Goal: Information Seeking & Learning: Learn about a topic

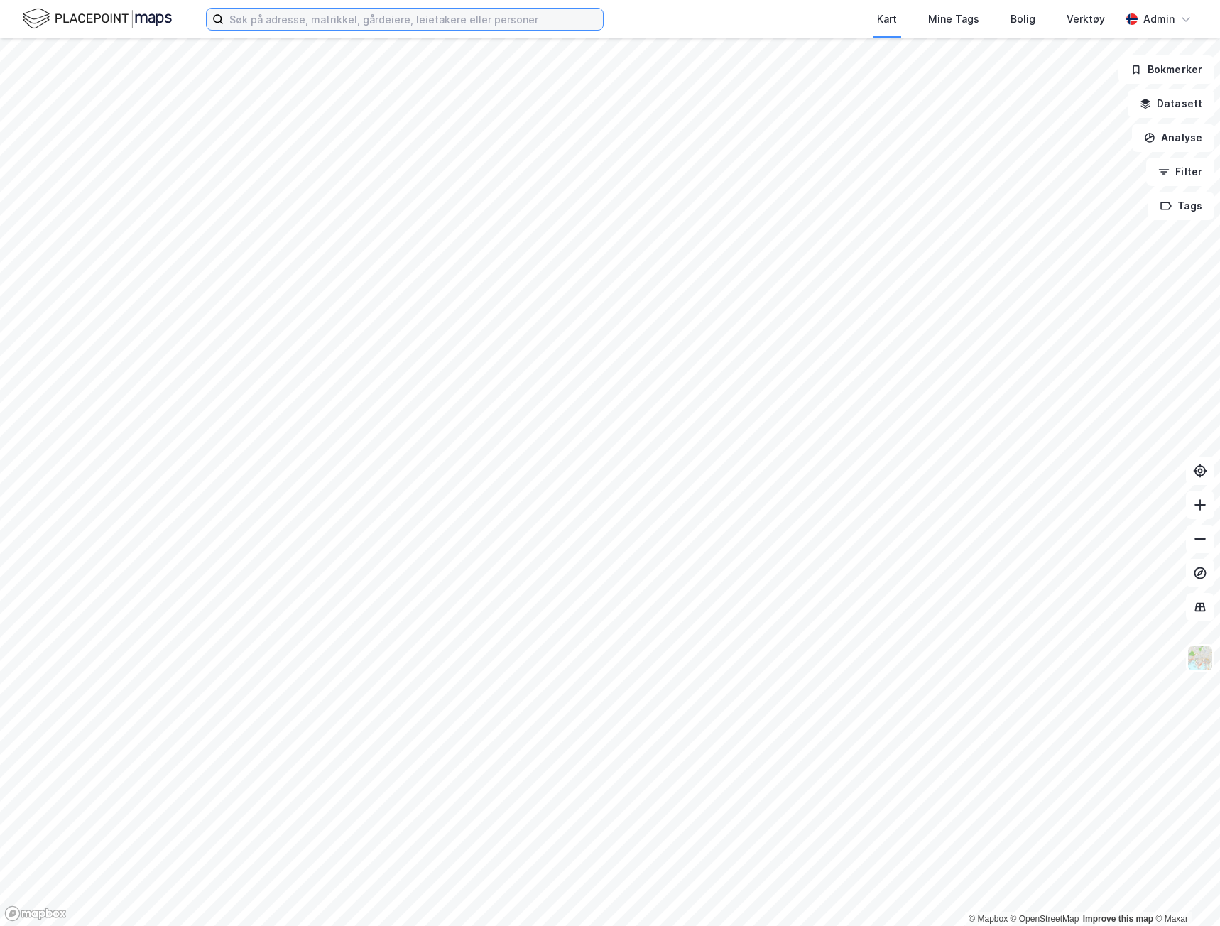
click at [281, 28] on input at bounding box center [413, 19] width 379 height 21
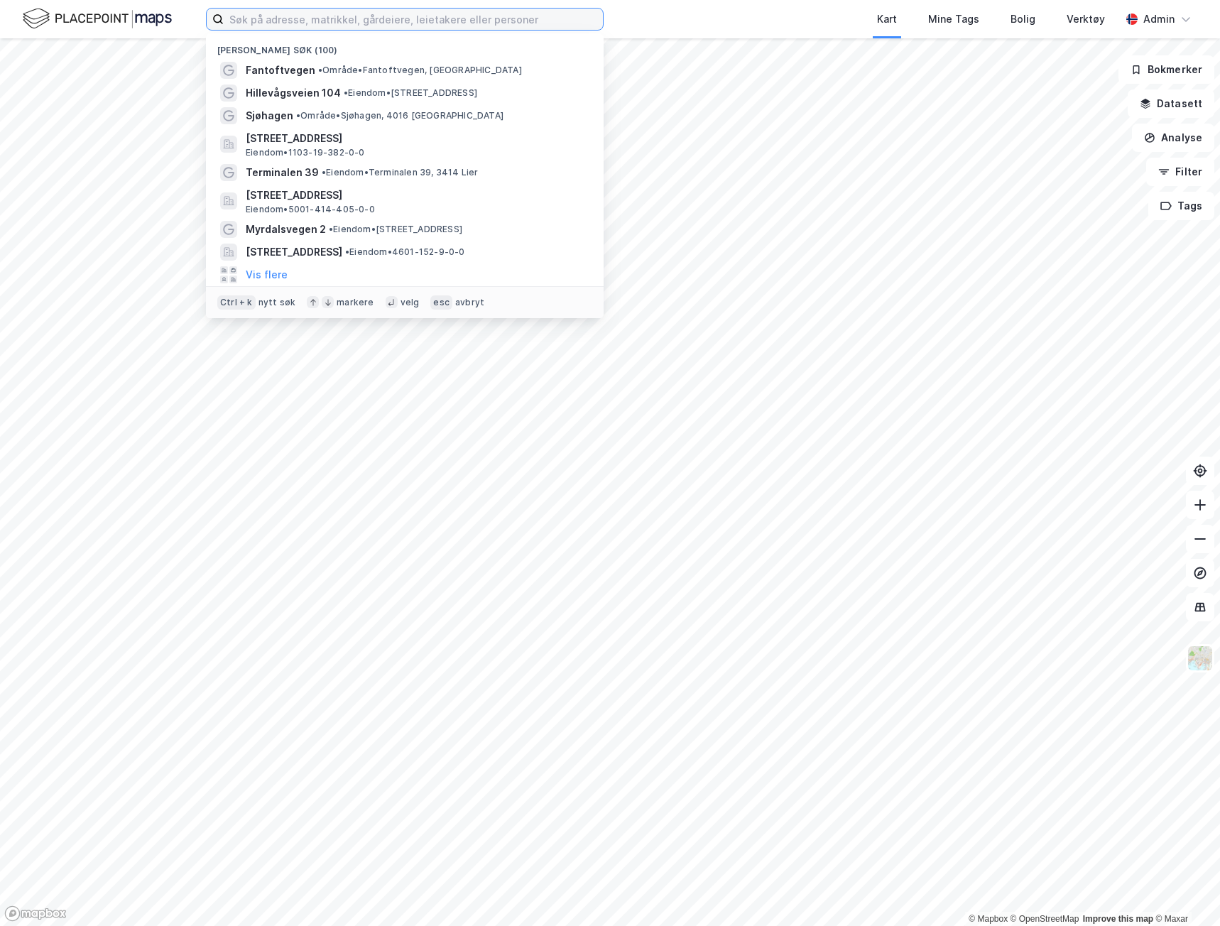
paste input "[PERSON_NAME] vei 2"
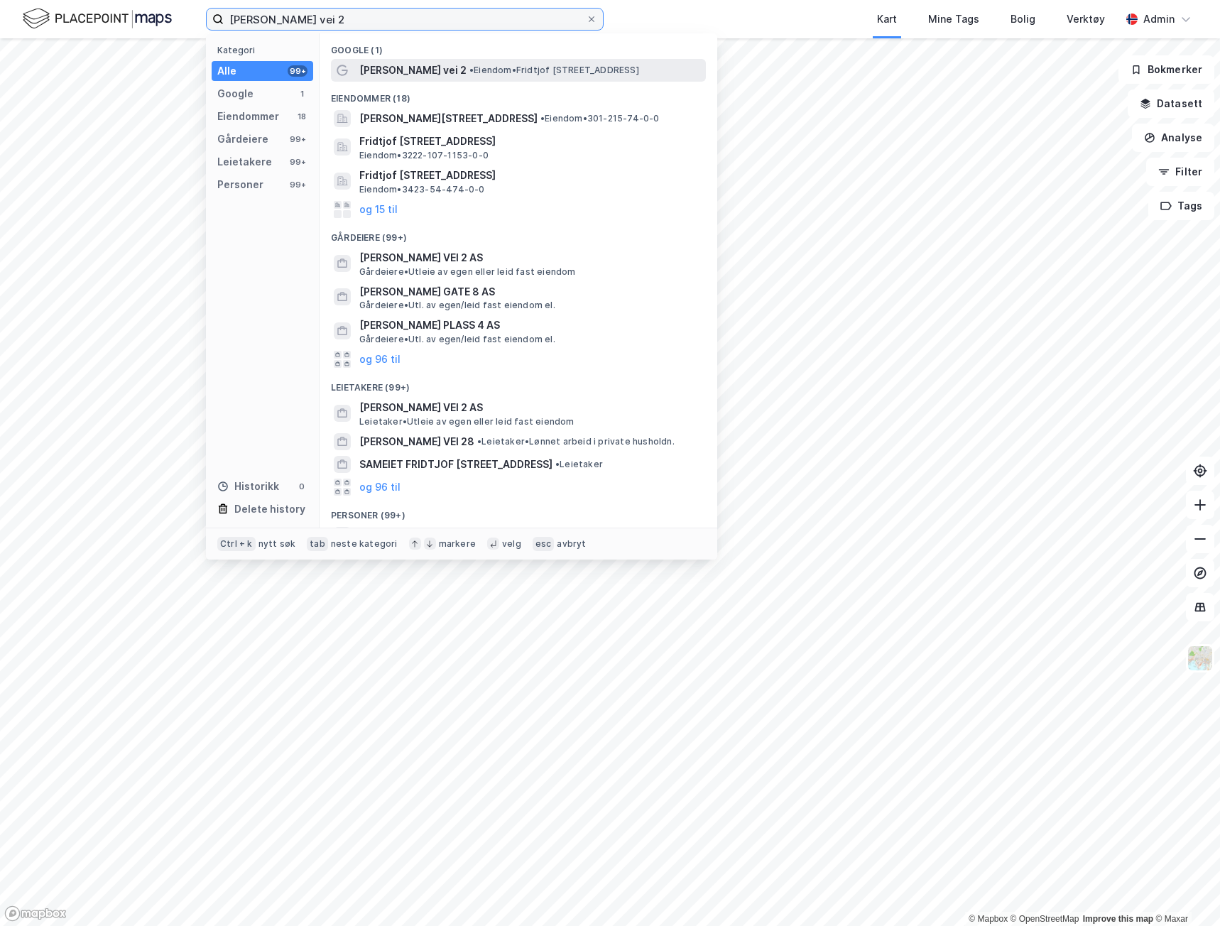
type input "[PERSON_NAME] vei 2"
click at [411, 80] on div "[PERSON_NAME] vei 2 • Eiendom • [PERSON_NAME][STREET_ADDRESS]" at bounding box center [518, 70] width 375 height 23
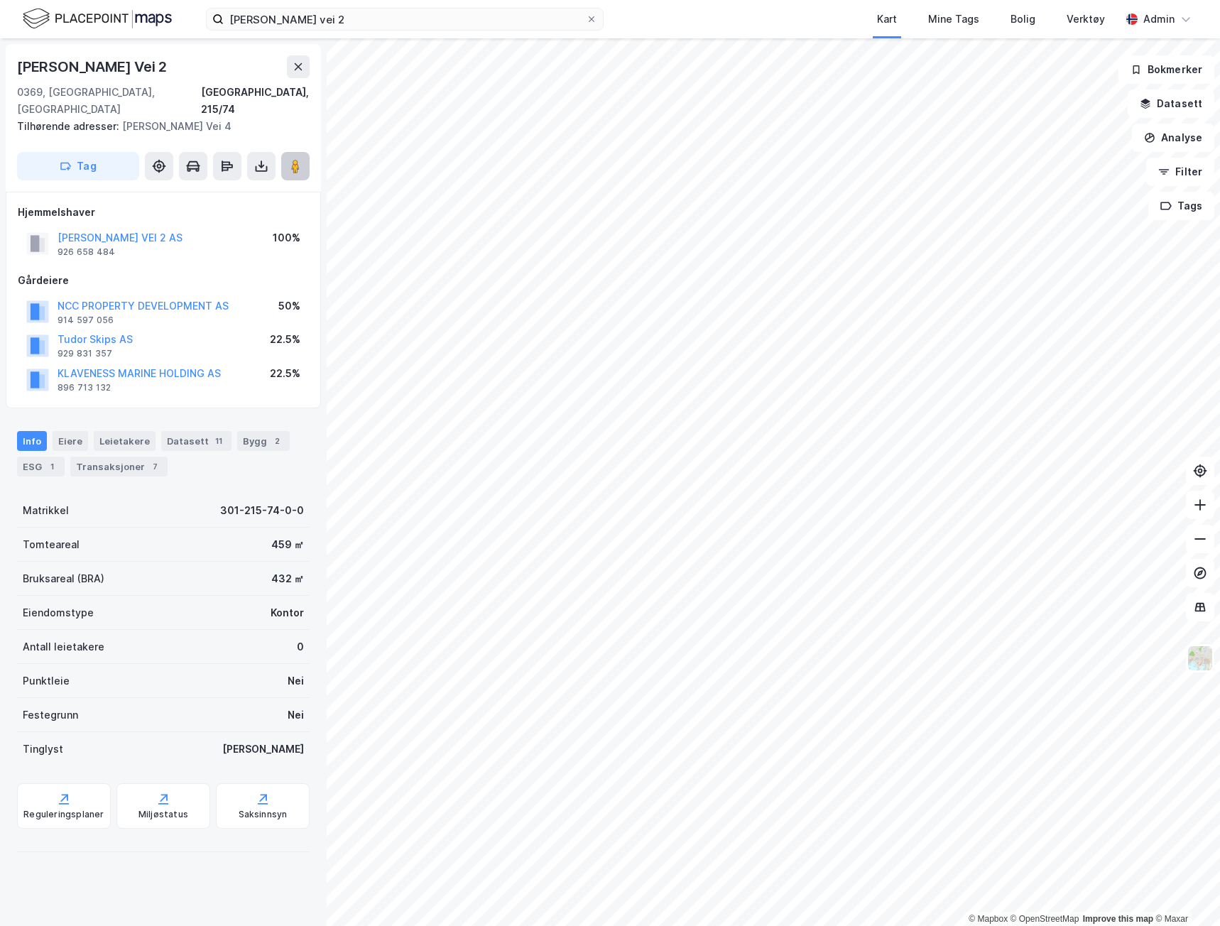
click at [290, 159] on icon at bounding box center [295, 166] width 14 height 14
drag, startPoint x: 193, startPoint y: 64, endPoint x: -43, endPoint y: 94, distance: 237.7
click at [0, 94] on html "[PERSON_NAME] vei 2 Kart Mine Tags Bolig Verktøy Admin © Mapbox © OpenStreetMap…" at bounding box center [610, 463] width 1220 height 926
copy div "© Mapbox © OpenStreetMap Improve this map © Maxar Fridtjof [STREET_ADDRESS]"
click at [1185, 97] on button "Datasett" at bounding box center [1171, 104] width 87 height 28
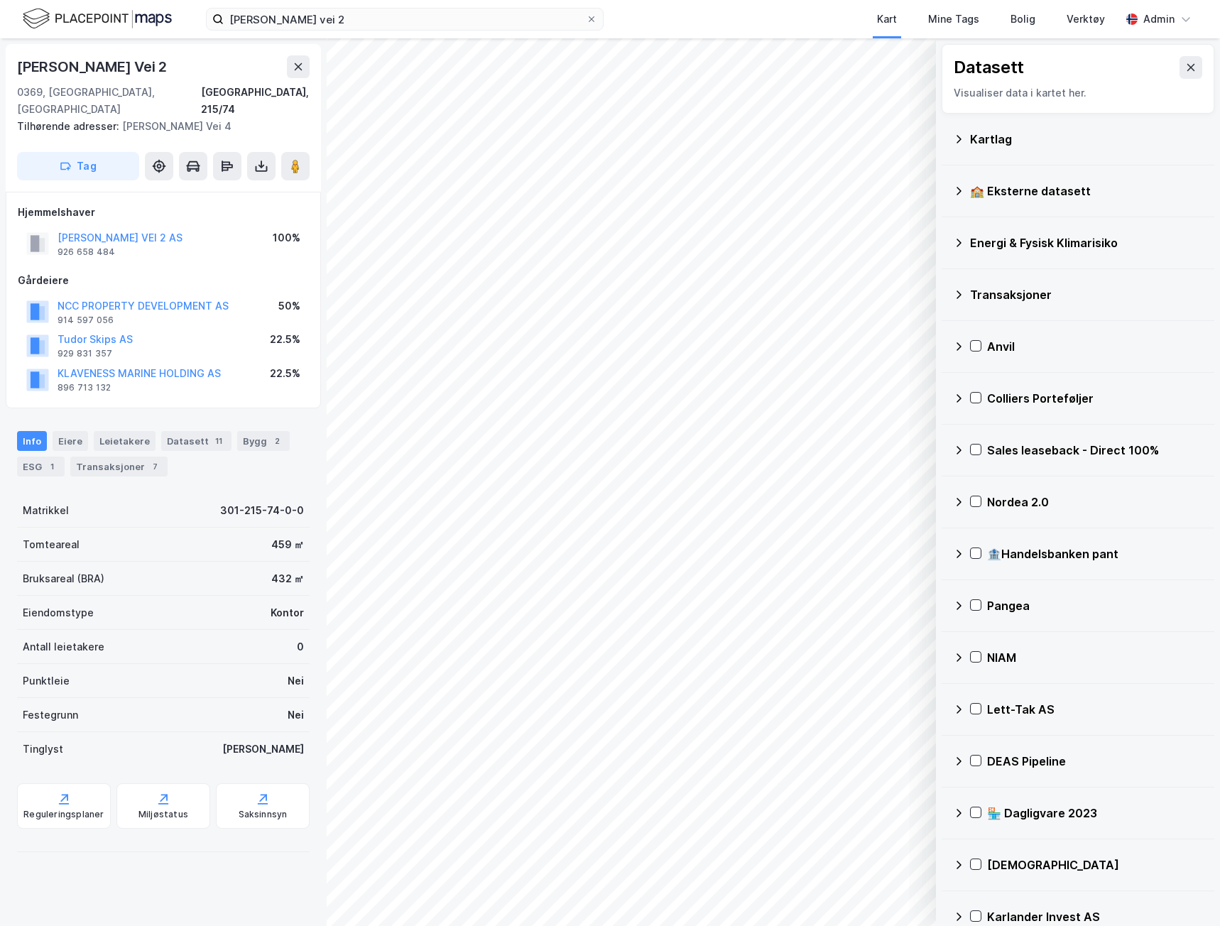
click at [985, 140] on div "Kartlag" at bounding box center [1086, 139] width 233 height 17
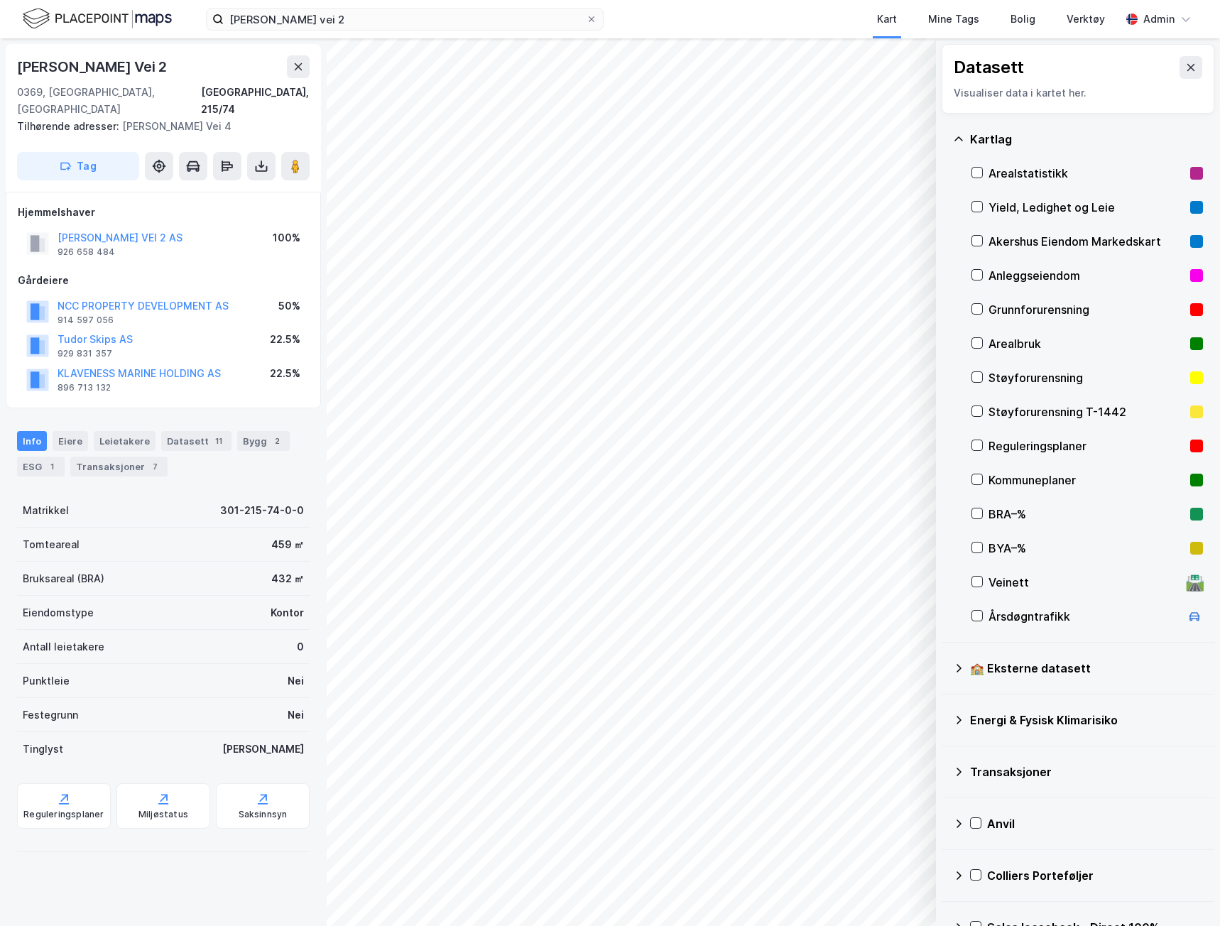
click at [1036, 200] on div "Yield, Ledighet og Leie" at bounding box center [1087, 207] width 196 height 17
click at [1005, 205] on div "Yield, Ledighet og Leie" at bounding box center [1087, 207] width 196 height 17
click at [47, 460] on div "1" at bounding box center [52, 467] width 14 height 14
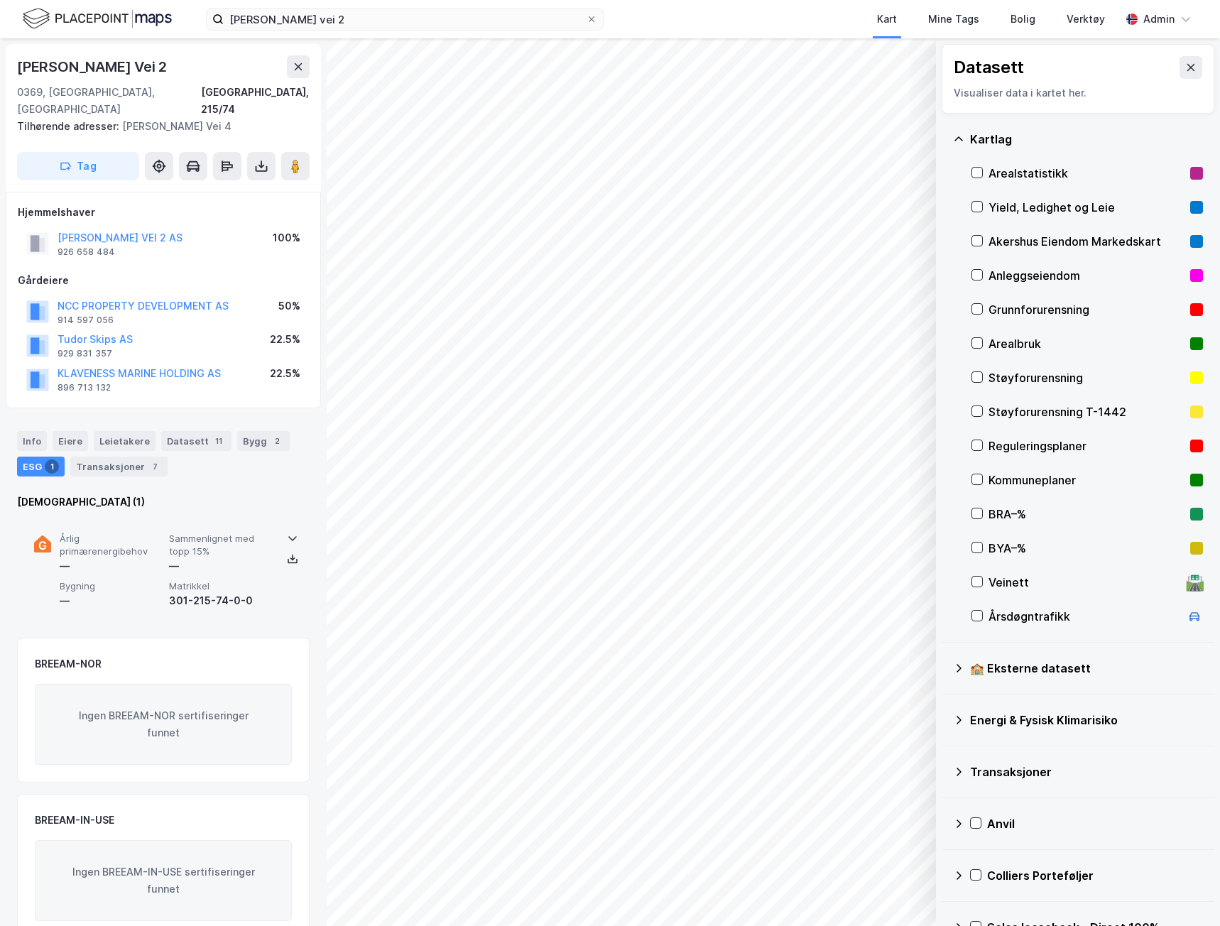
click at [185, 580] on span "Matrikkel" at bounding box center [221, 586] width 104 height 12
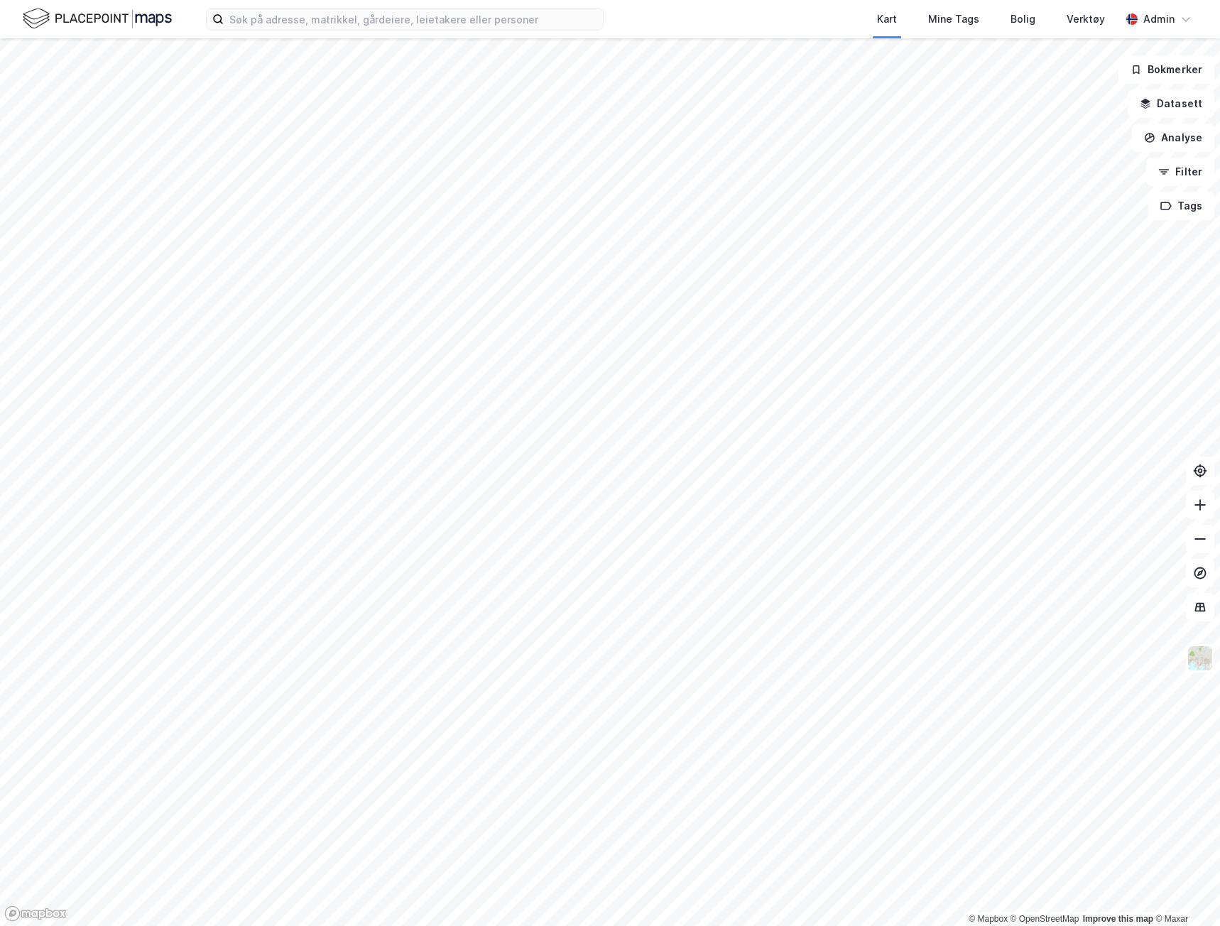
click at [425, 33] on div "Kart Mine Tags Bolig Verktøy Admin" at bounding box center [610, 19] width 1220 height 38
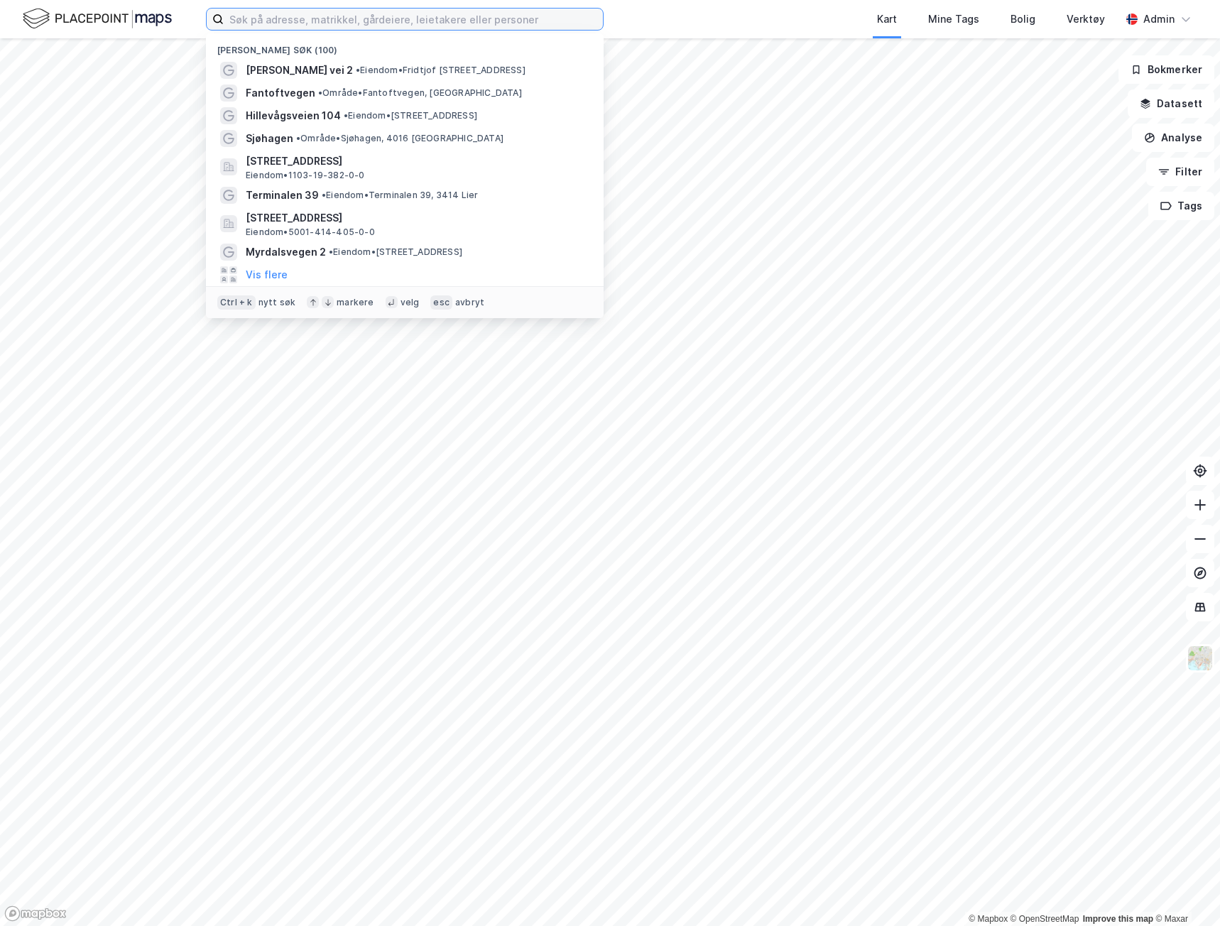
click at [420, 22] on input at bounding box center [413, 19] width 379 height 21
paste input "Olaf Ryes vei 45"
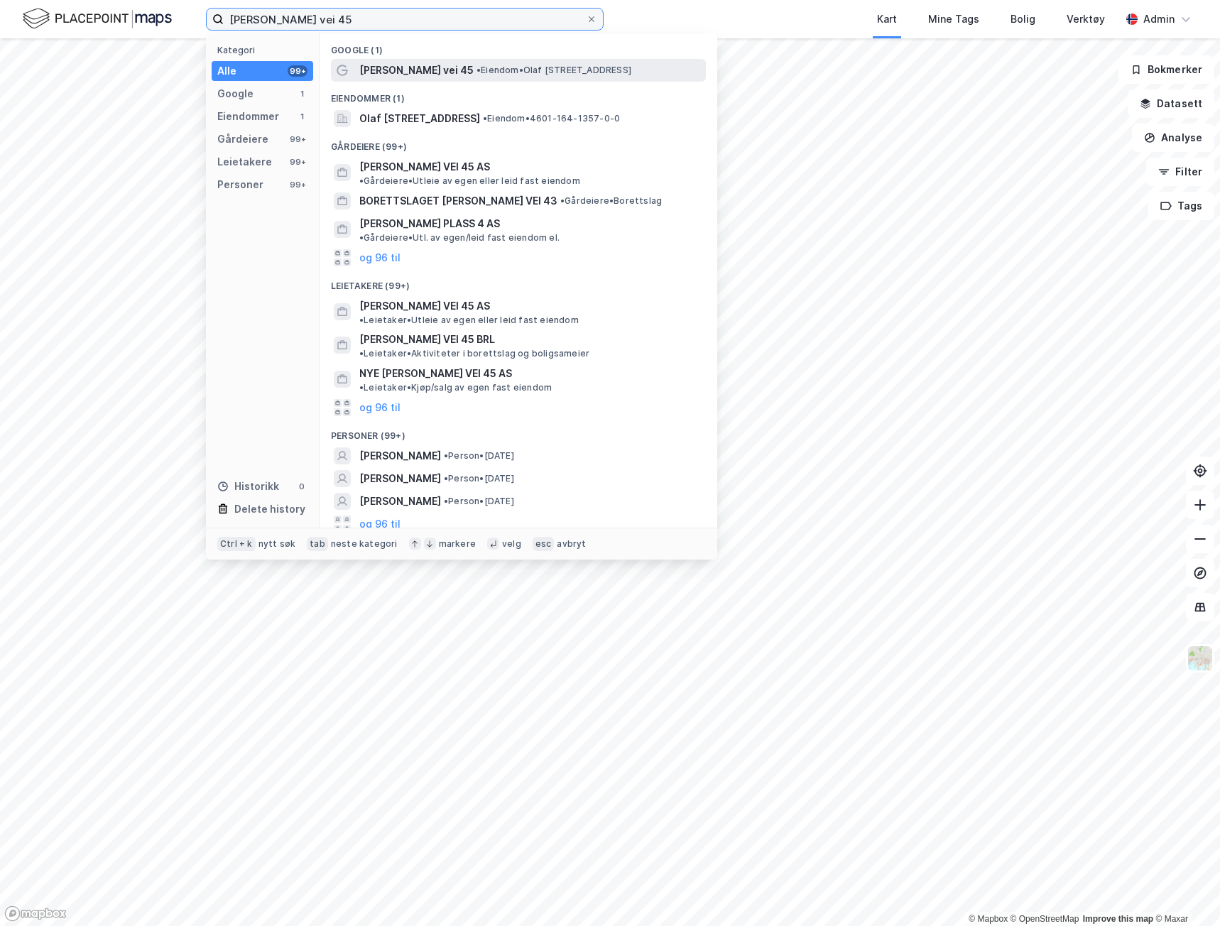
type input "Olaf Ryes vei 45"
click at [406, 69] on span "Olaf Ryes vei 45" at bounding box center [416, 70] width 114 height 17
